Goal: Task Accomplishment & Management: Use online tool/utility

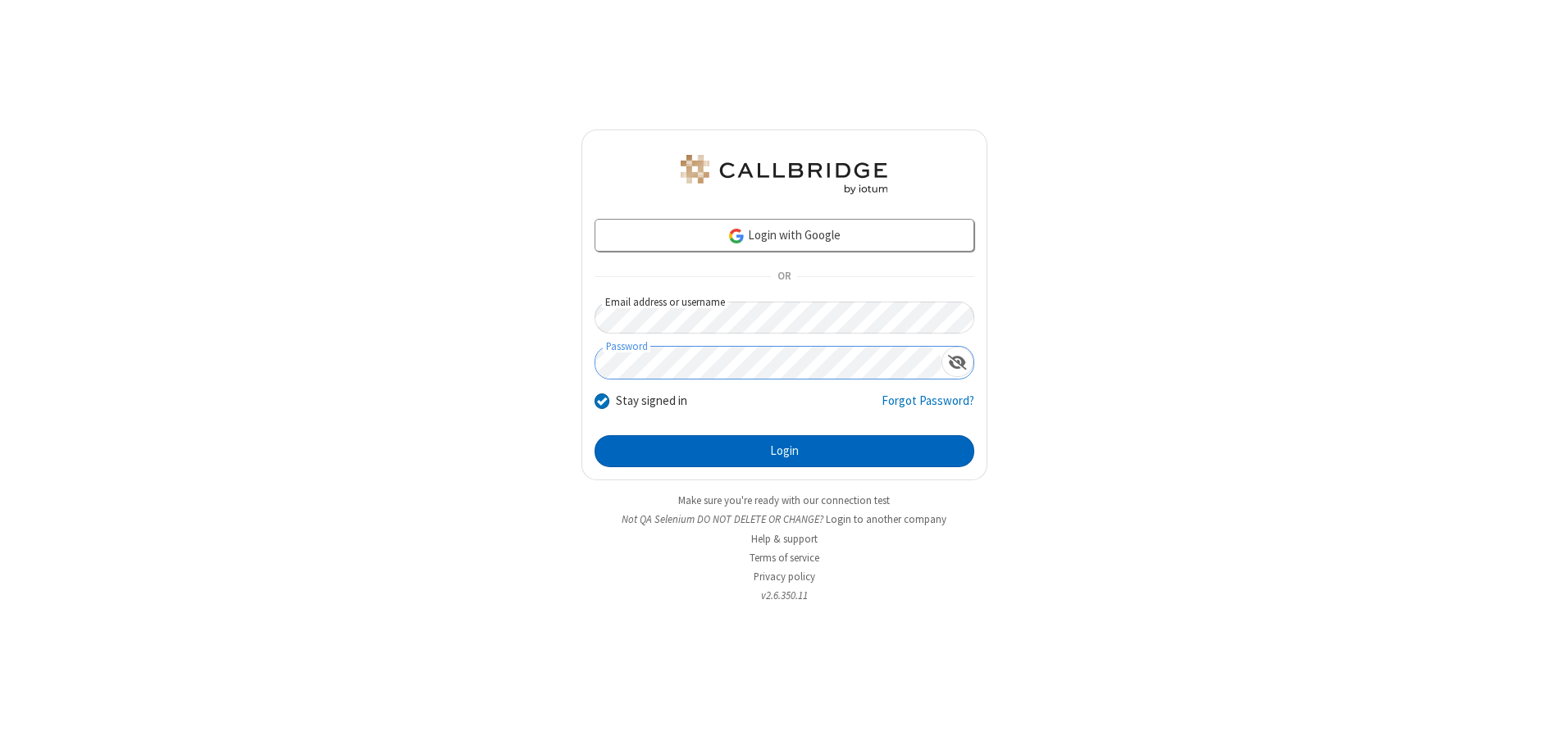
click at [784, 451] on button "Login" at bounding box center [784, 451] width 380 height 33
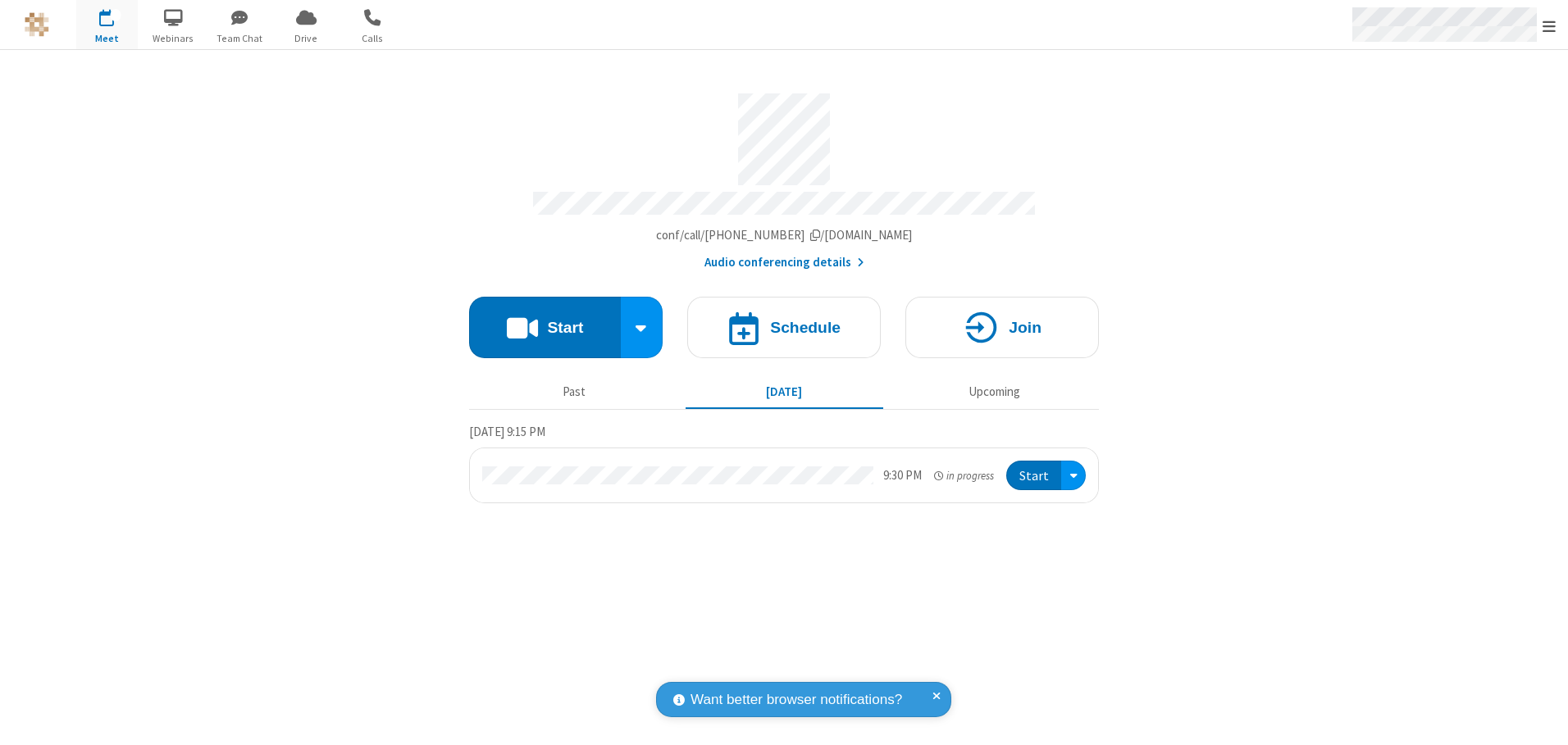
click at [1548, 25] on span "Open menu" at bounding box center [1548, 26] width 13 height 17
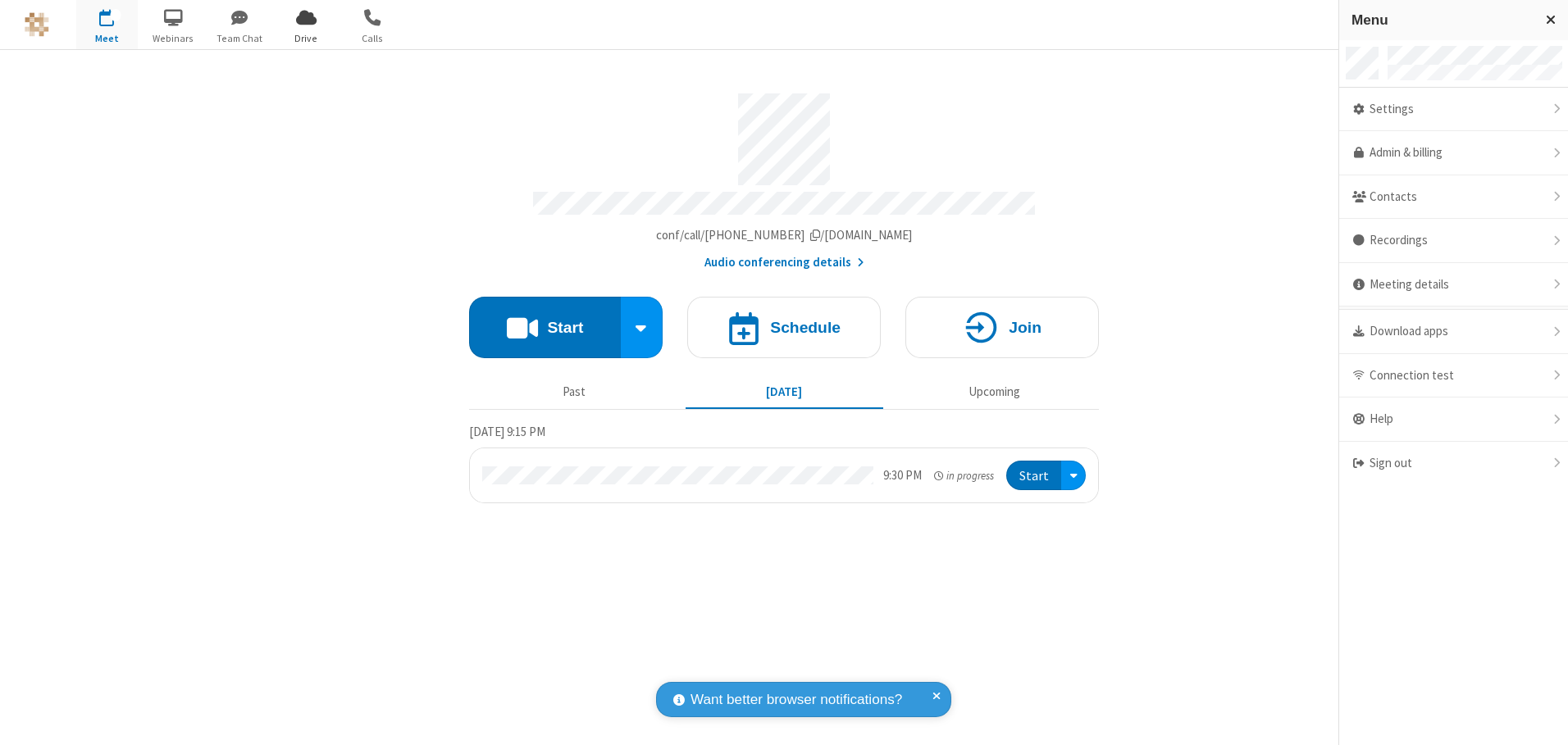
click at [306, 37] on span "Drive" at bounding box center [307, 38] width 62 height 15
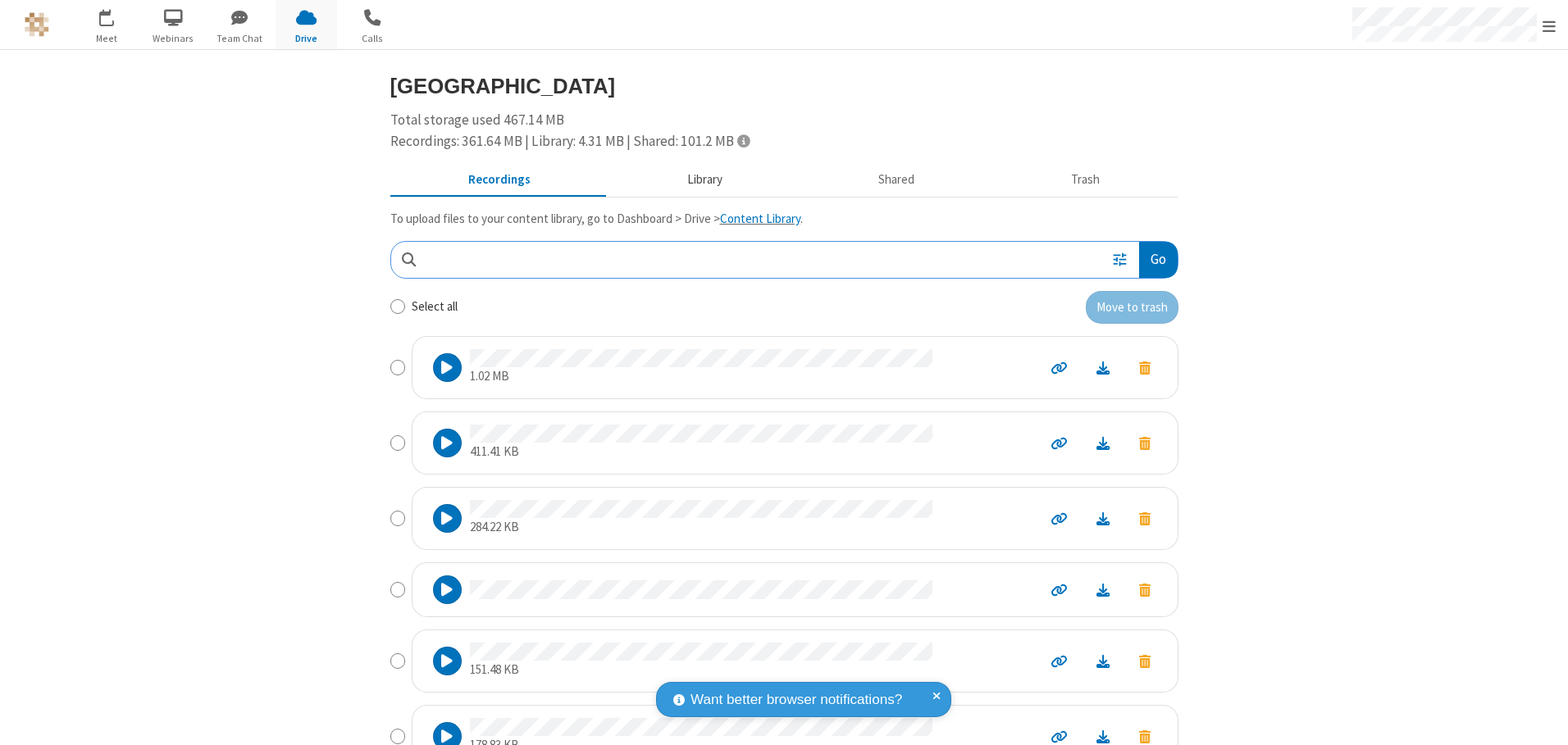
click at [696, 179] on button "Library" at bounding box center [704, 179] width 192 height 31
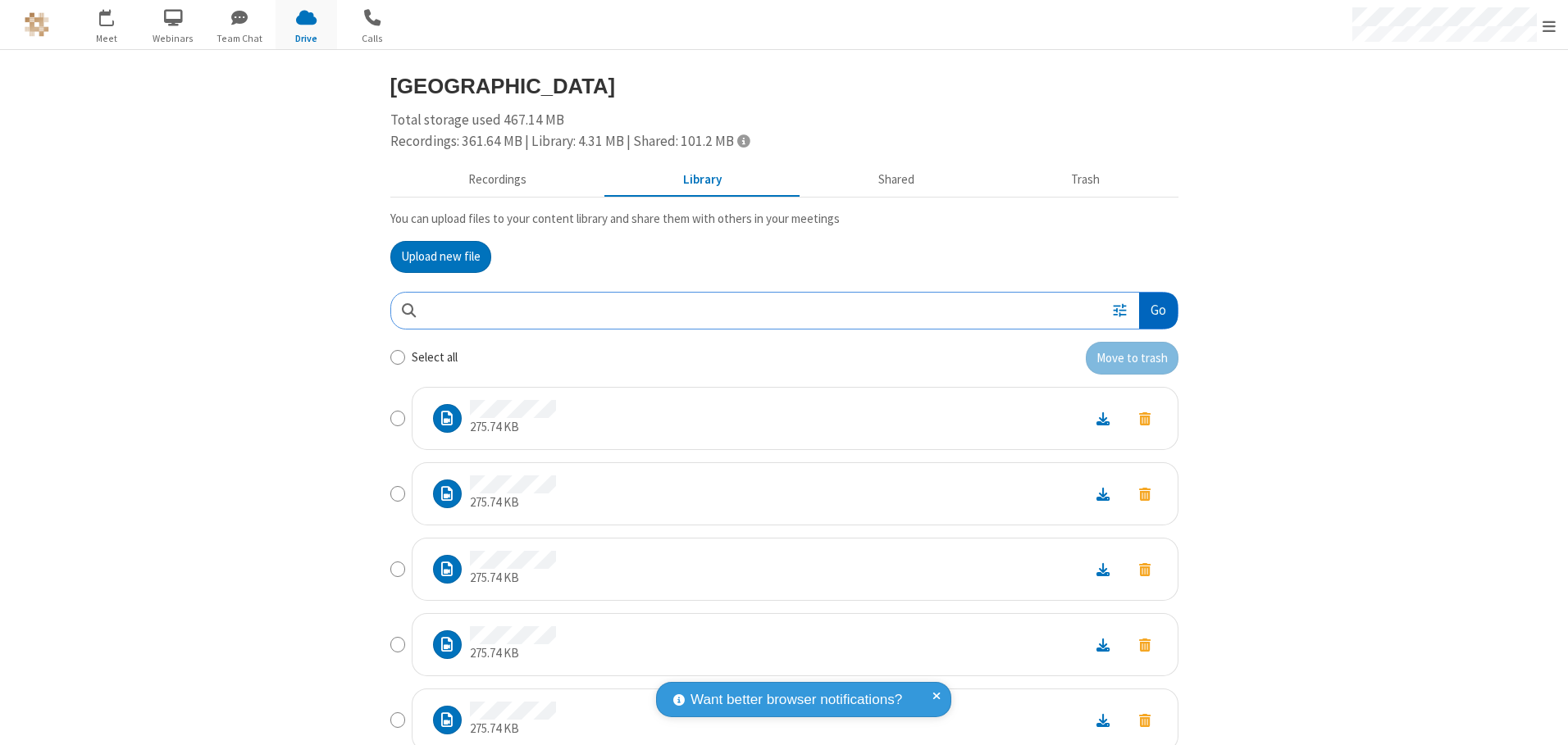
click at [1151, 309] on button "Go" at bounding box center [1158, 310] width 37 height 36
click at [434, 256] on button "Upload new file" at bounding box center [440, 257] width 101 height 33
